Goal: Task Accomplishment & Management: Manage account settings

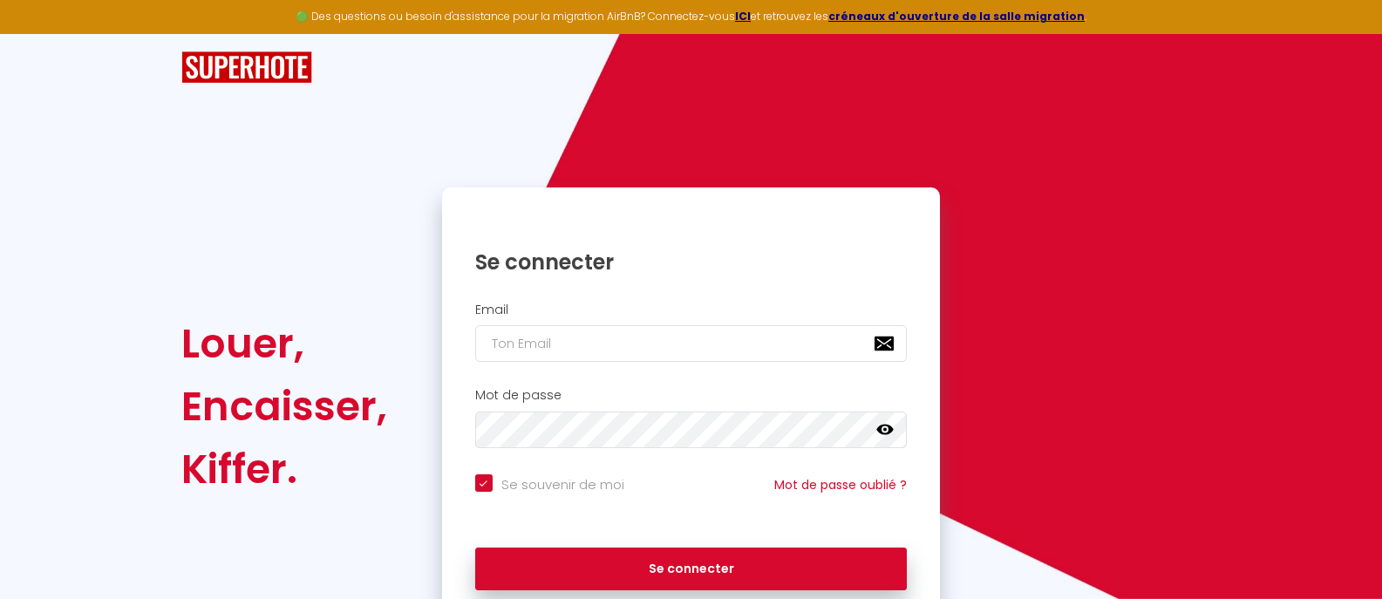
click at [884, 428] on icon at bounding box center [885, 429] width 17 height 17
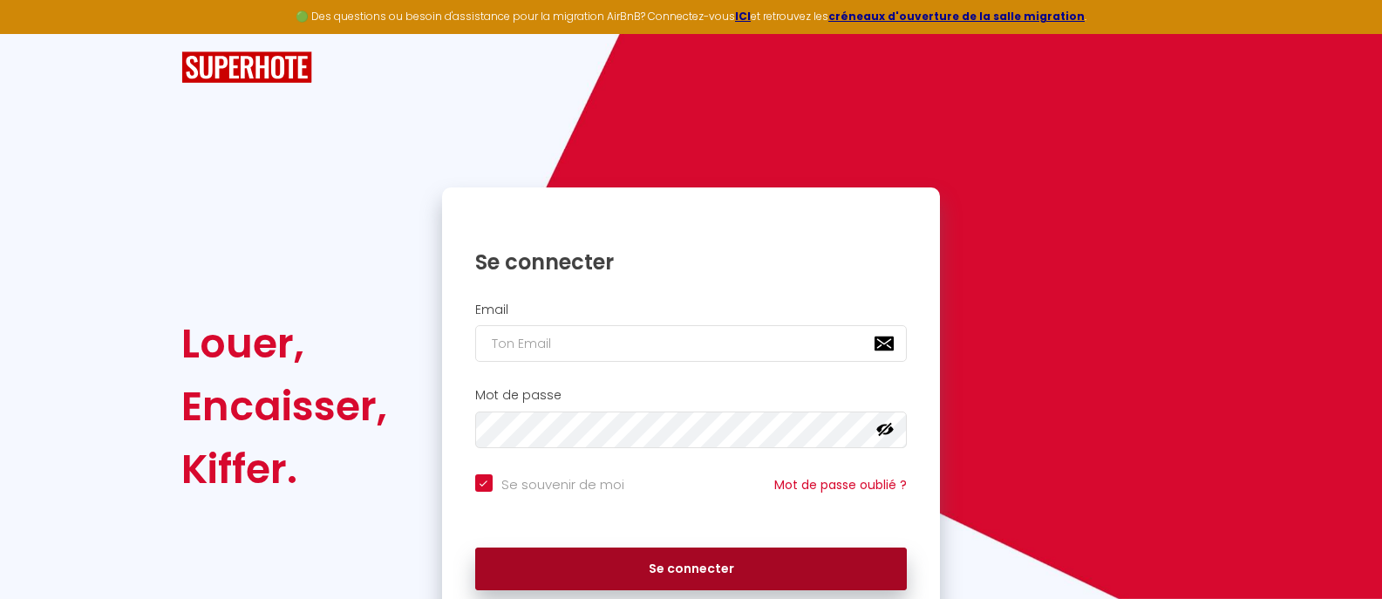
click at [720, 562] on button "Se connecter" at bounding box center [691, 570] width 433 height 44
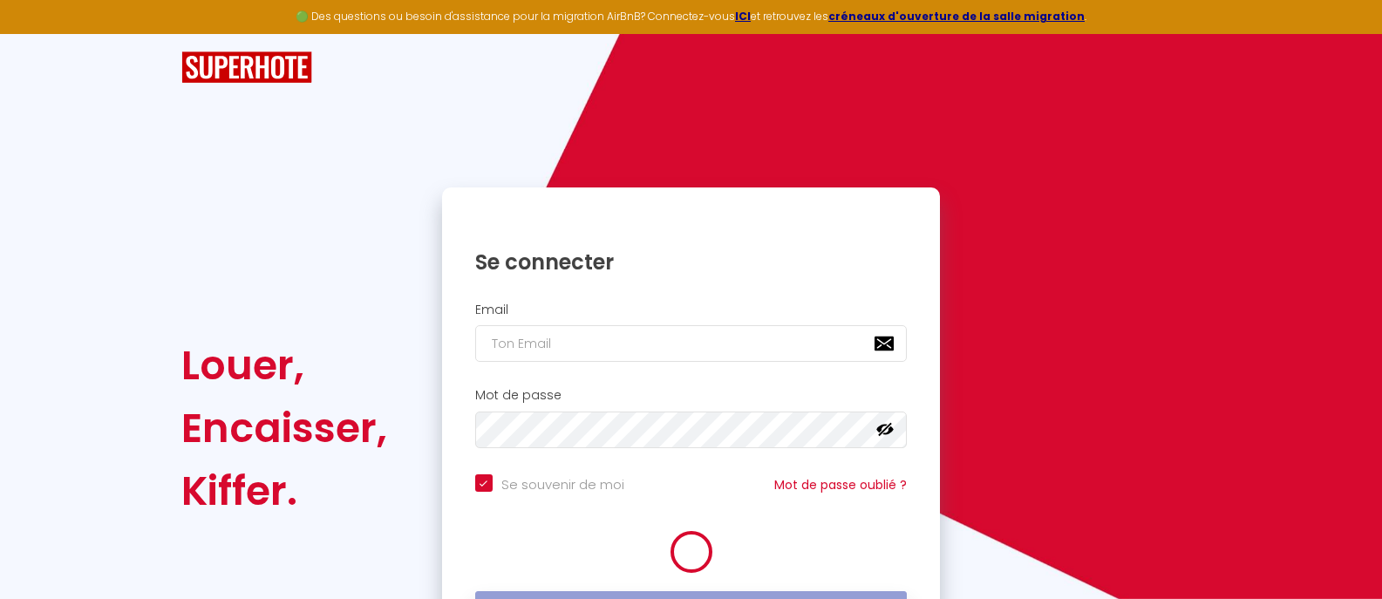
checkbox input "true"
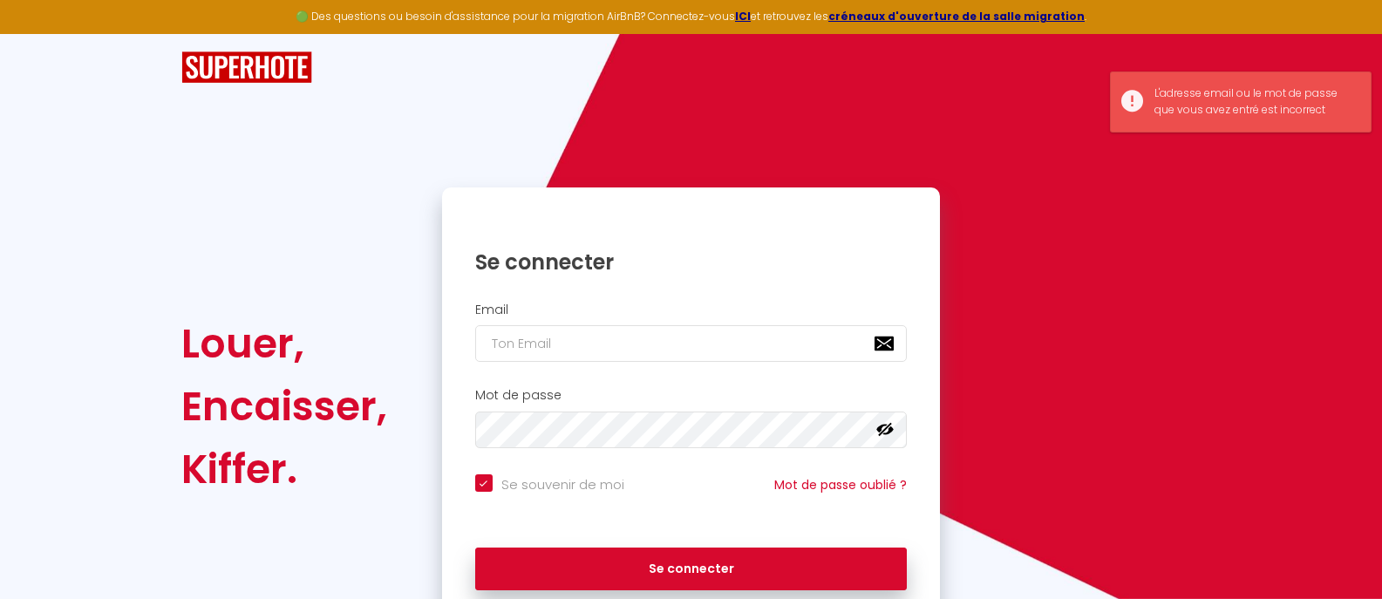
scroll to position [78, 0]
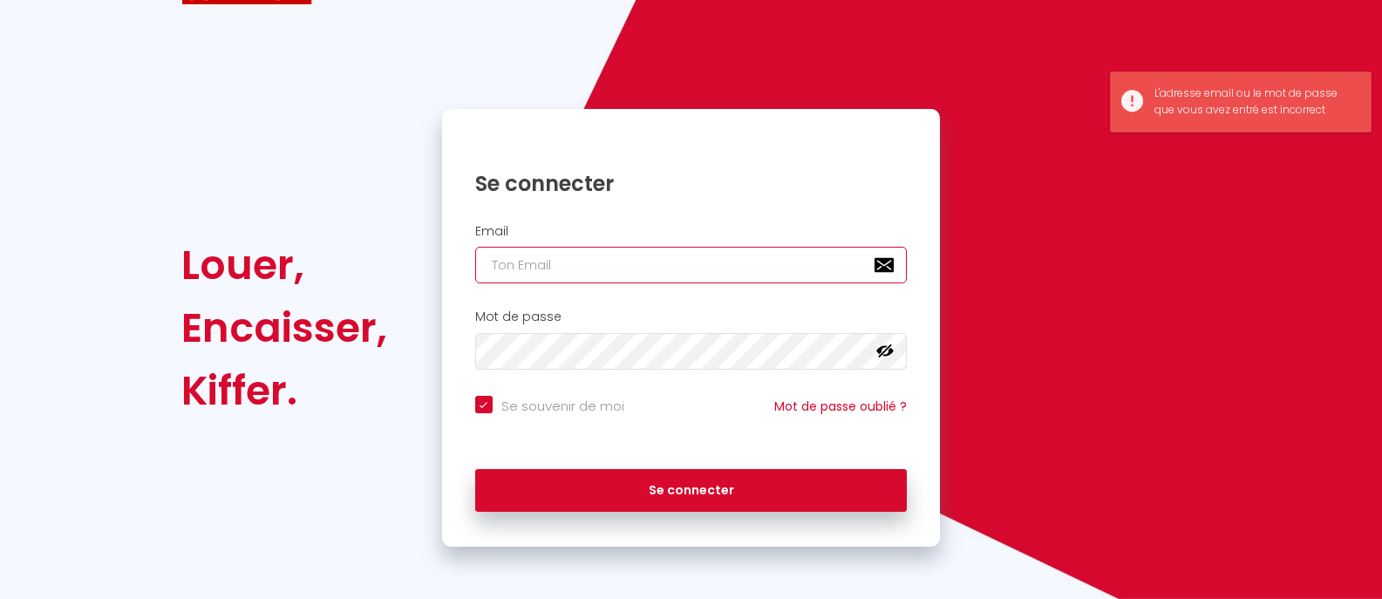
click at [733, 267] on input "email" at bounding box center [691, 265] width 433 height 37
type input "[EMAIL_ADDRESS][DOMAIN_NAME]"
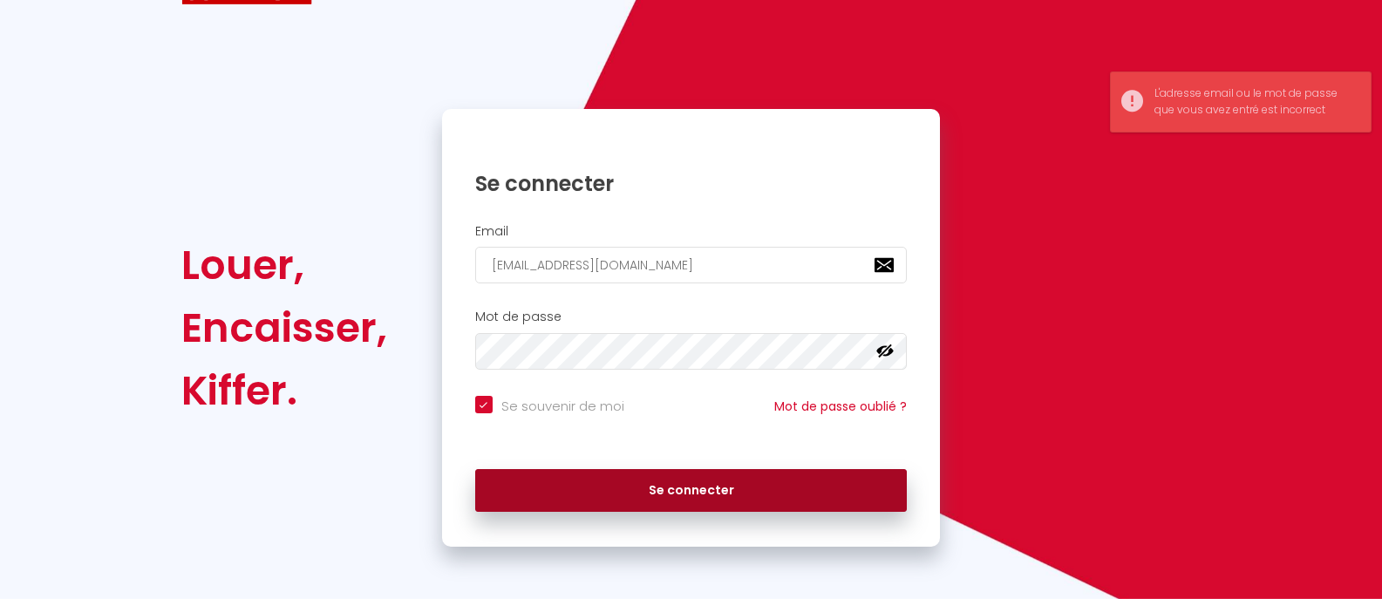
click at [707, 485] on button "Se connecter" at bounding box center [691, 491] width 433 height 44
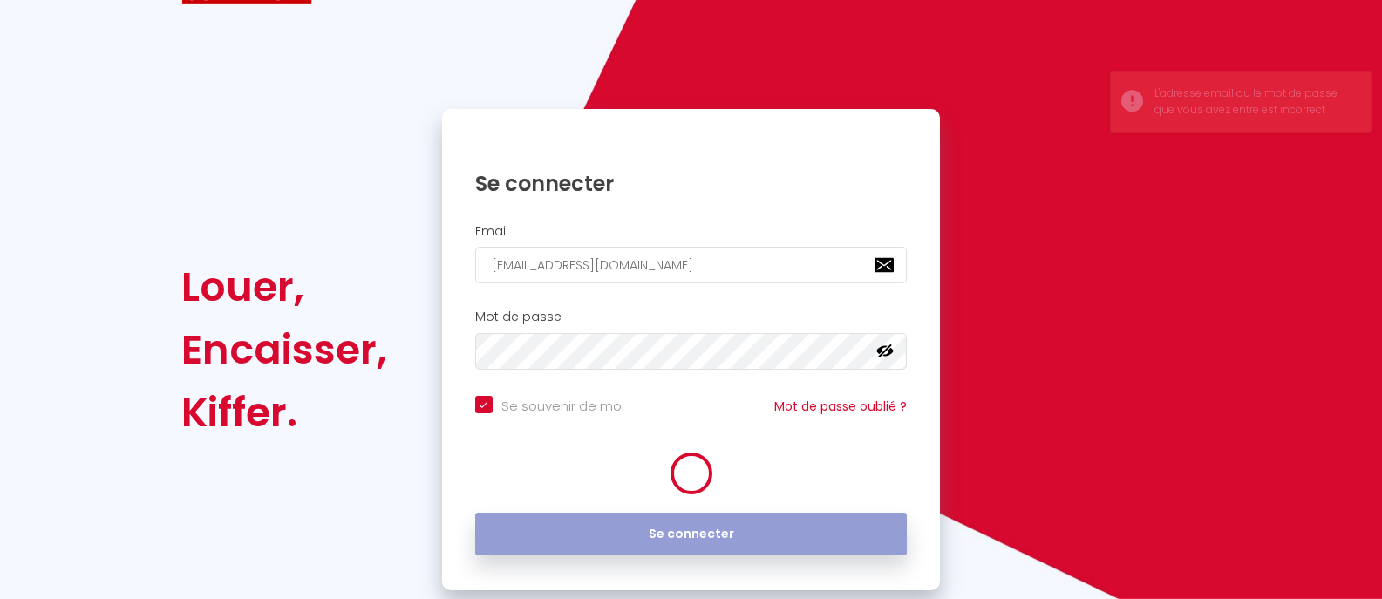
checkbox input "true"
